Goal: Task Accomplishment & Management: Manage account settings

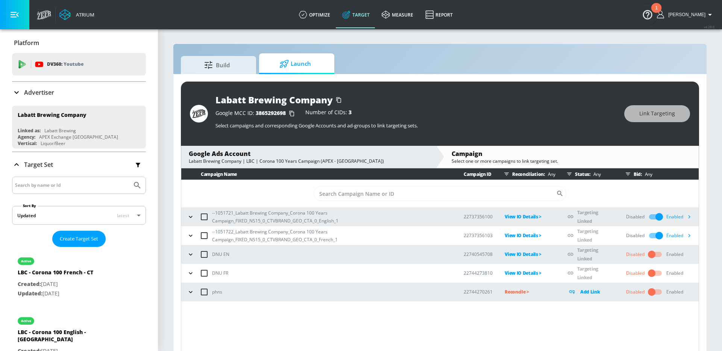
click at [193, 217] on icon "button" at bounding box center [191, 217] width 8 height 8
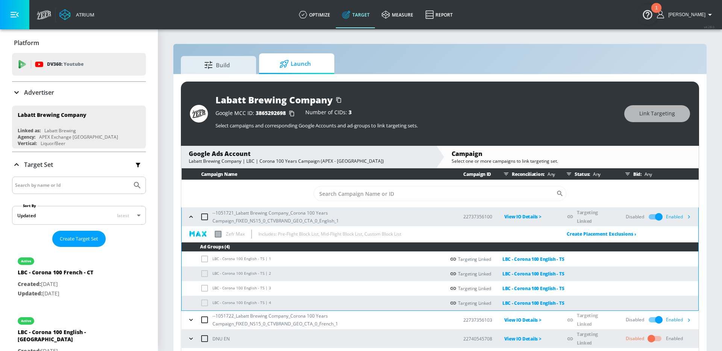
click at [193, 217] on icon "button" at bounding box center [191, 217] width 8 height 8
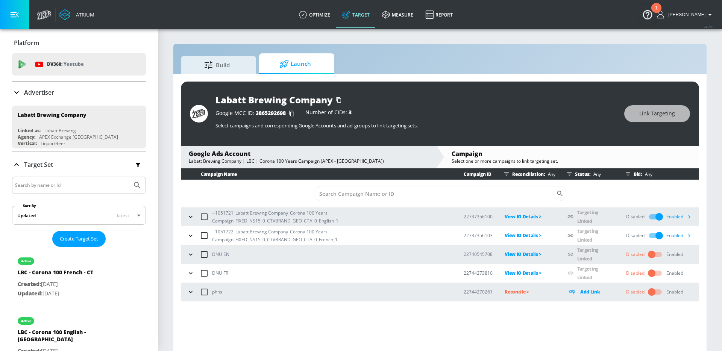
click at [496, 106] on div "Google MCC ID: 3865292698 Number of CIDs: 3 Select campaigns and corresponding …" at bounding box center [415, 120] width 401 height 28
click at [187, 215] on icon "button" at bounding box center [191, 217] width 8 height 8
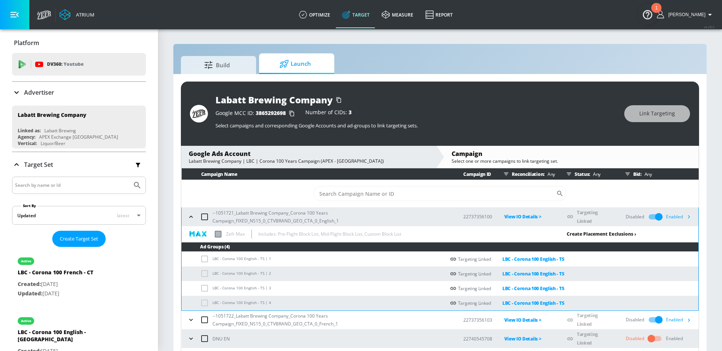
click at [600, 235] on link "Create Placement Exclusions ›" at bounding box center [601, 234] width 70 height 6
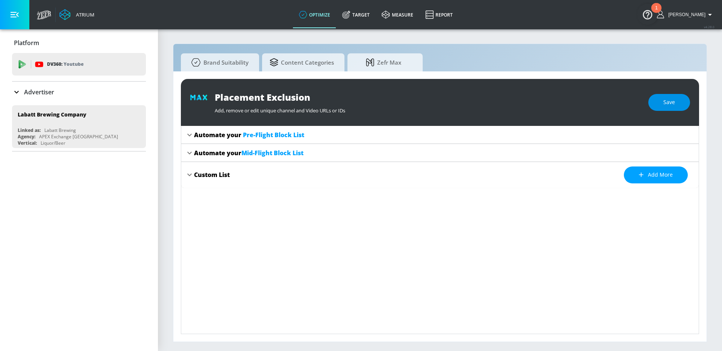
click at [673, 102] on span "Save" at bounding box center [669, 102] width 12 height 9
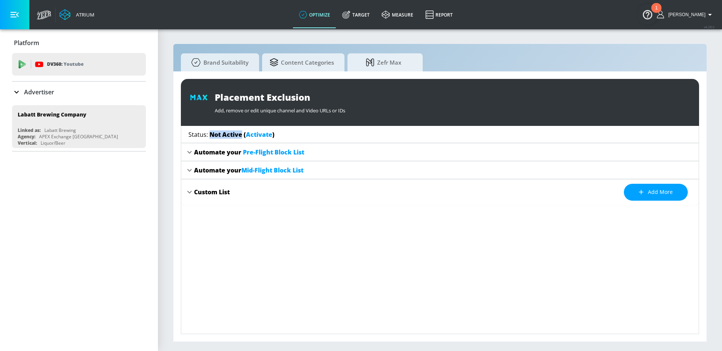
drag, startPoint x: 209, startPoint y: 133, endPoint x: 241, endPoint y: 135, distance: 31.2
click at [241, 135] on span "Not Active ( Activate )" at bounding box center [241, 134] width 65 height 8
click at [256, 135] on link "Activate" at bounding box center [259, 134] width 26 height 8
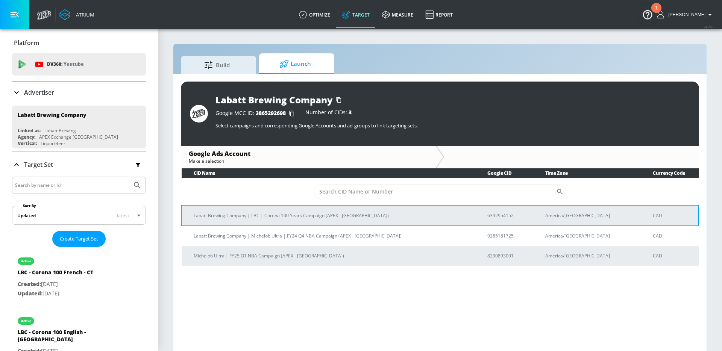
click at [289, 215] on p "Labatt Brewing Company | LBC | Corona 100 Years Campaign (APEX - [GEOGRAPHIC_DA…" at bounding box center [331, 216] width 275 height 8
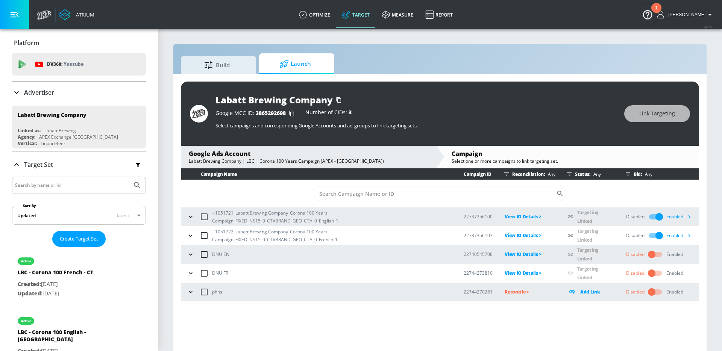
click at [190, 236] on icon "button" at bounding box center [191, 236] width 8 height 8
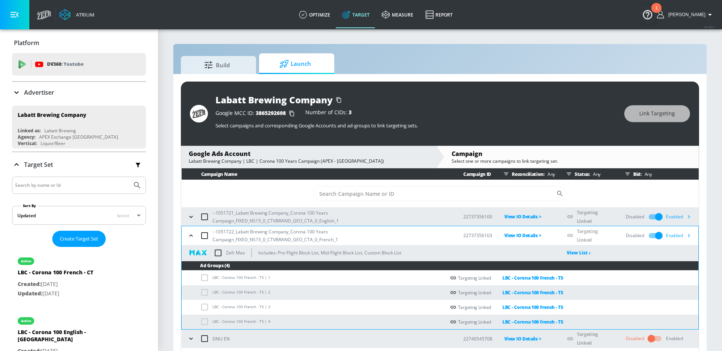
click at [189, 216] on icon "button" at bounding box center [190, 217] width 3 height 2
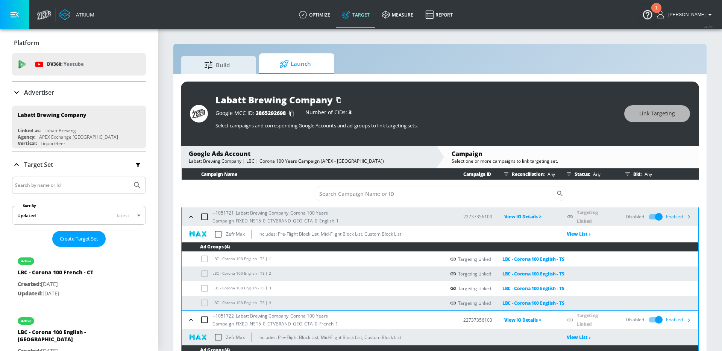
click at [189, 216] on icon "button" at bounding box center [191, 217] width 8 height 8
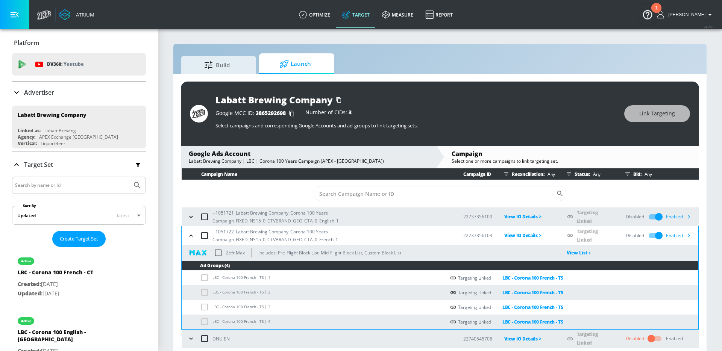
click at [189, 232] on icon "button" at bounding box center [191, 236] width 8 height 8
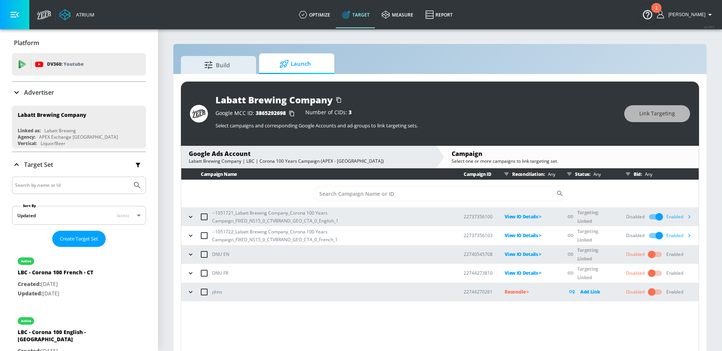
click at [188, 235] on icon "button" at bounding box center [191, 236] width 8 height 8
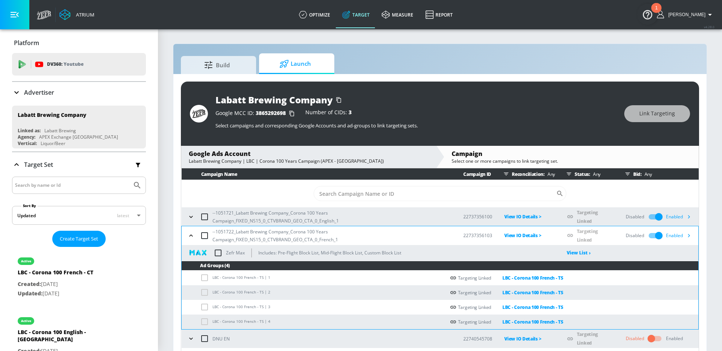
click at [190, 219] on icon "button" at bounding box center [191, 217] width 8 height 8
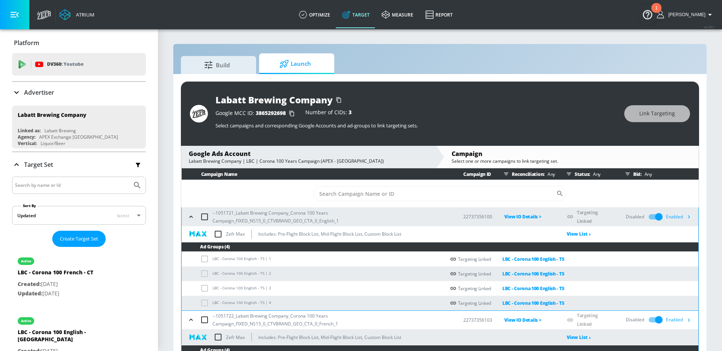
click at [219, 336] on input "checkbox" at bounding box center [218, 337] width 16 height 16
checkbox input "true"
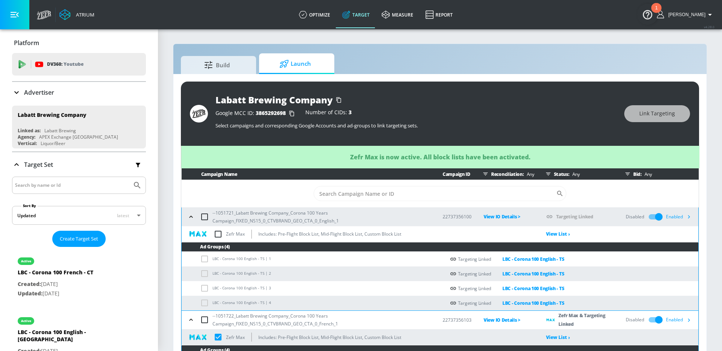
click at [219, 235] on input "checkbox" at bounding box center [218, 234] width 16 height 16
checkbox input "true"
click at [192, 215] on icon "button" at bounding box center [191, 217] width 8 height 8
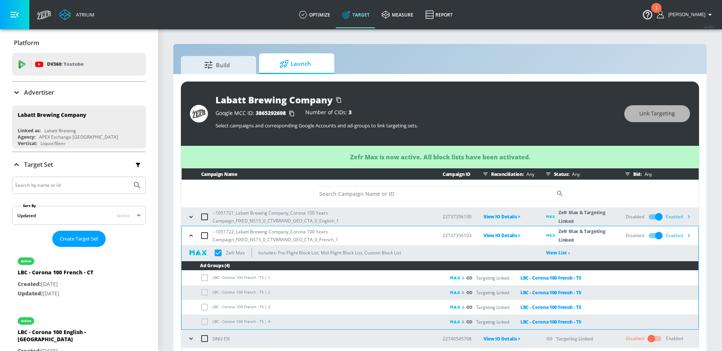
click at [191, 233] on icon "button" at bounding box center [191, 236] width 8 height 8
